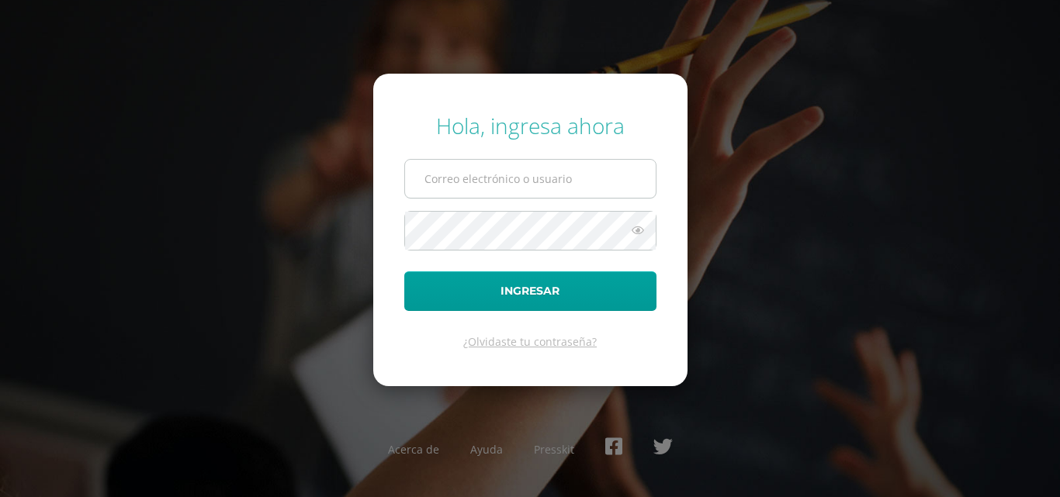
click at [586, 188] on input "text" at bounding box center [530, 179] width 251 height 38
type input "[EMAIL_ADDRESS][DOMAIN_NAME]"
click at [592, 185] on input "[EMAIL_ADDRESS][DOMAIN_NAME]" at bounding box center [530, 179] width 251 height 38
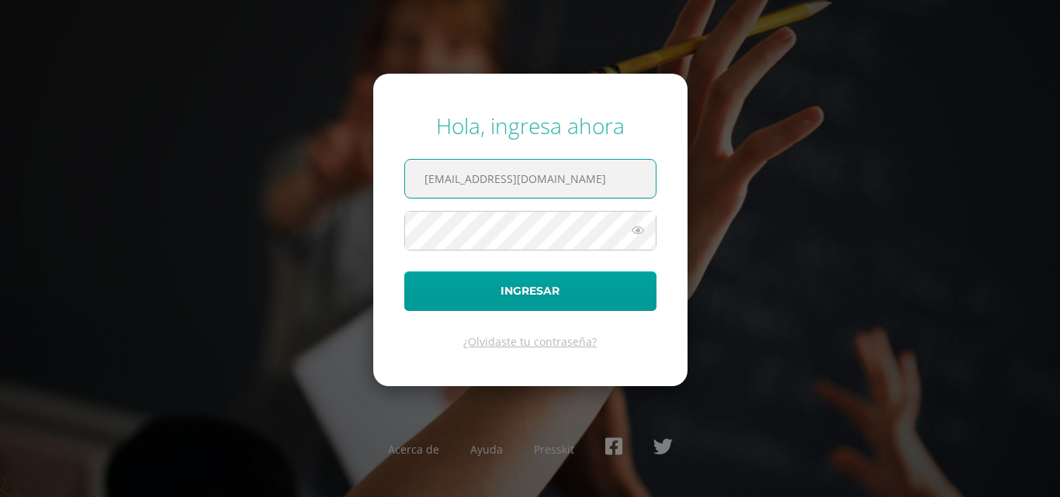
click at [342, 291] on div "Hola, ingresa ahora [EMAIL_ADDRESS][DOMAIN_NAME] Ingresar ¿Olvidaste tu contras…" at bounding box center [529, 249] width 1001 height 300
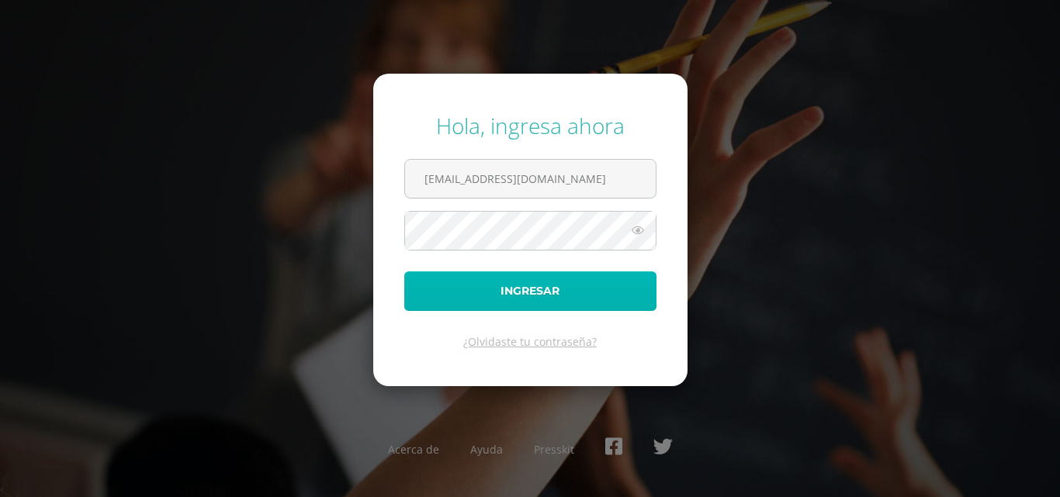
click at [469, 279] on button "Ingresar" at bounding box center [530, 292] width 252 height 40
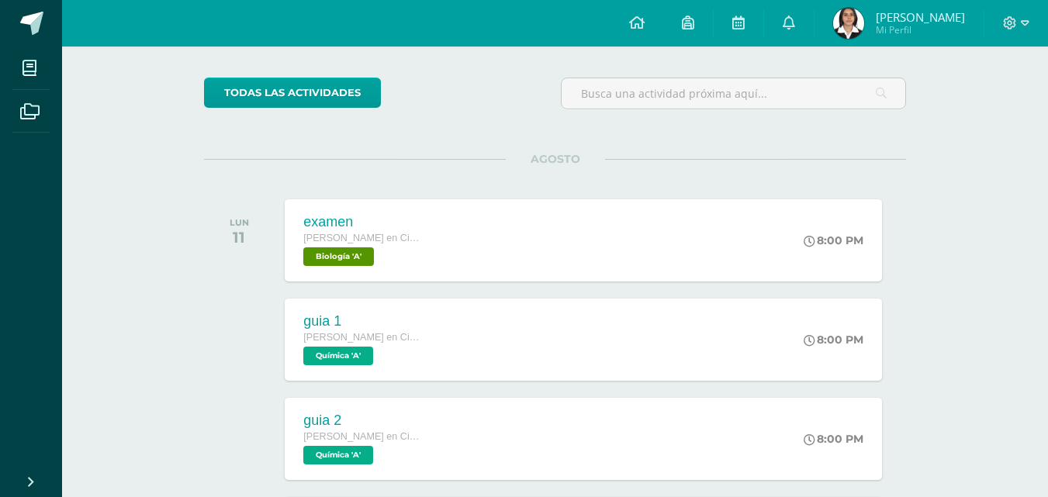
scroll to position [67, 0]
